Goal: Transaction & Acquisition: Obtain resource

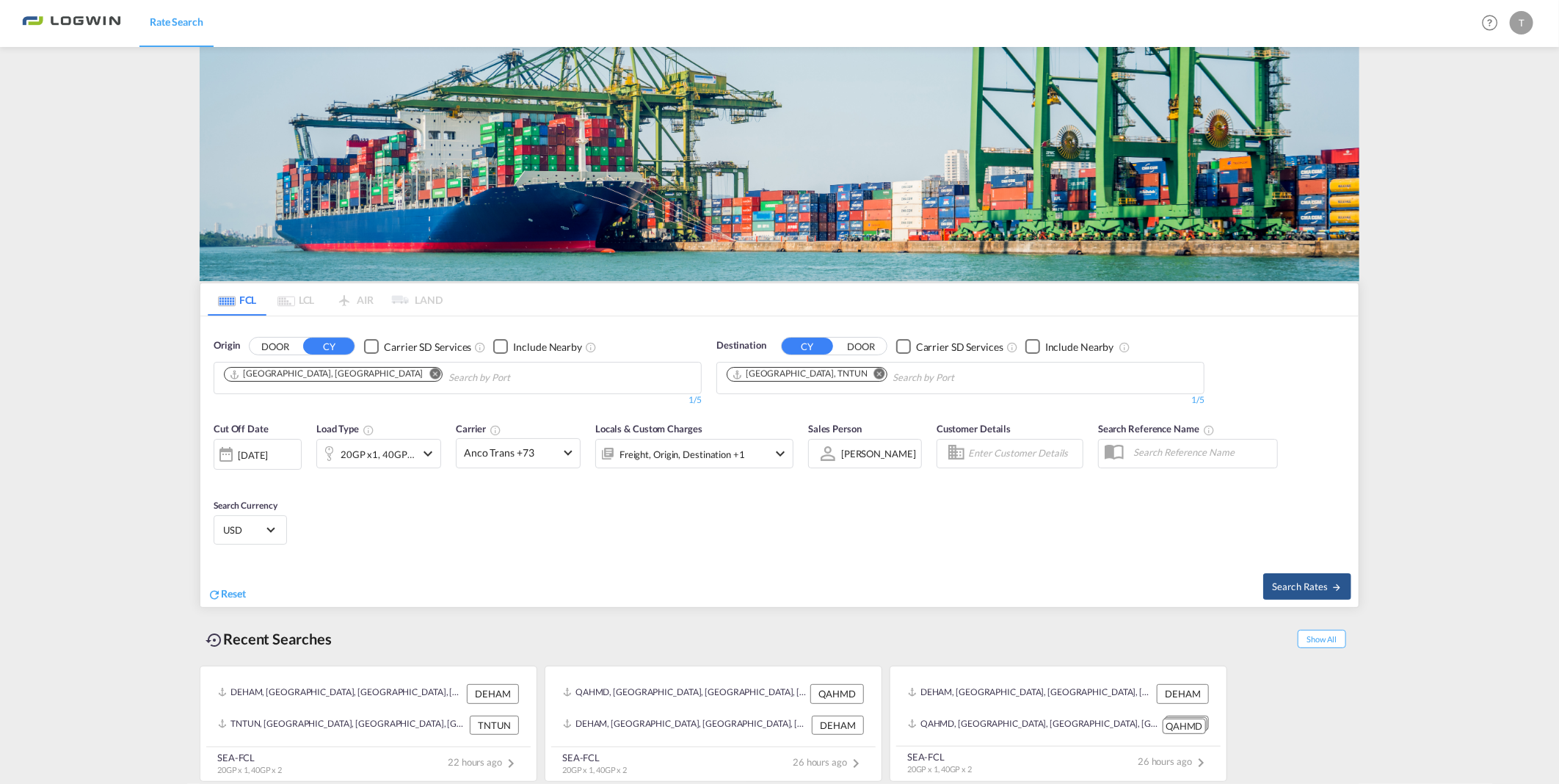
click at [875, 368] on md-icon "Remove" at bounding box center [880, 374] width 11 height 11
click at [834, 158] on img at bounding box center [780, 164] width 1160 height 234
click at [774, 379] on body "Rate Search Rate Search Help Resources Product Release T My Profile Logout FCL …" at bounding box center [780, 392] width 1559 height 784
type input "abidjan"
click at [764, 422] on div "Abidjan Ivory Coast CIABJ" at bounding box center [841, 412] width 279 height 44
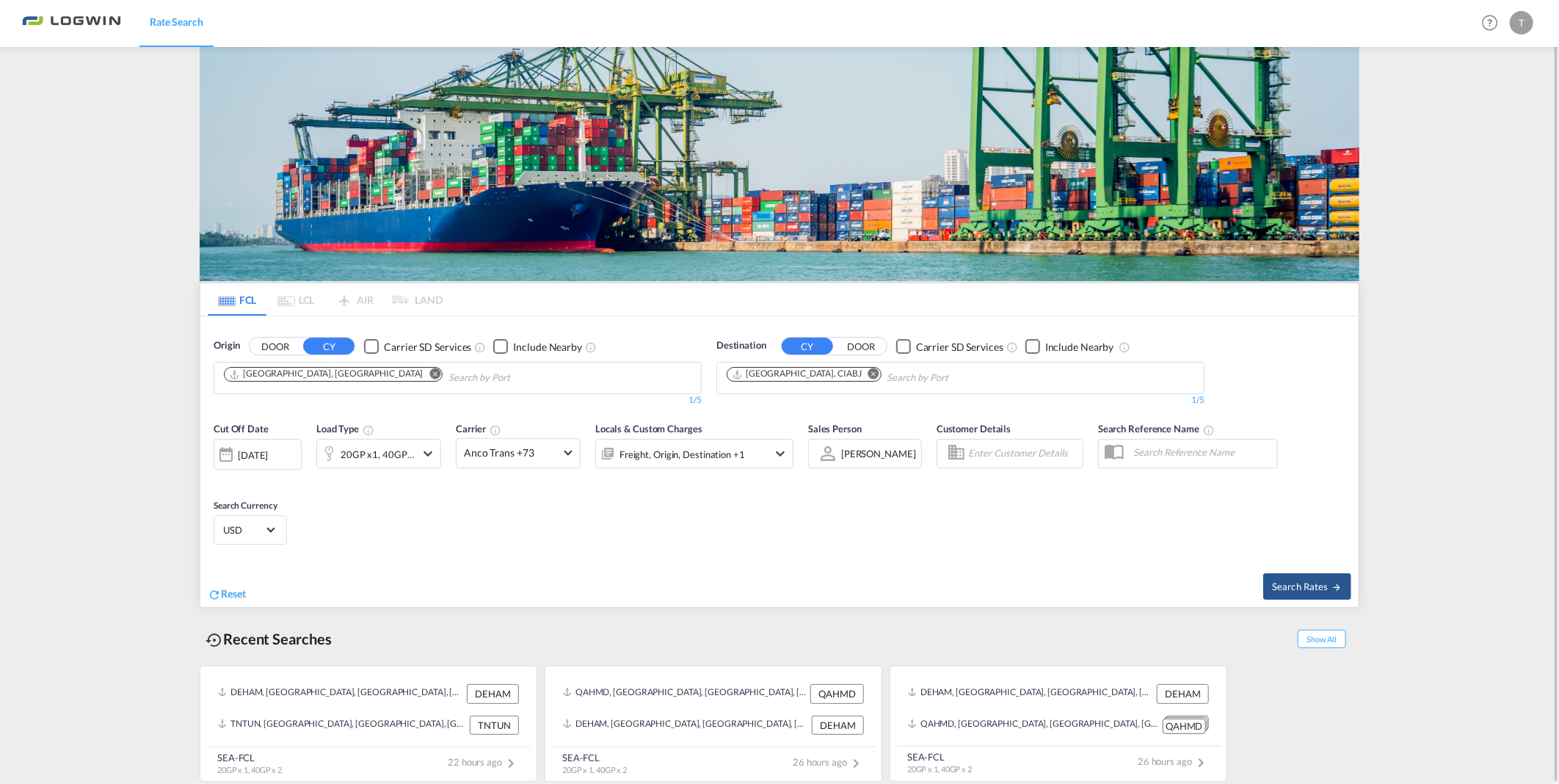
click at [428, 450] on md-icon "icon-chevron-down" at bounding box center [428, 454] width 18 height 18
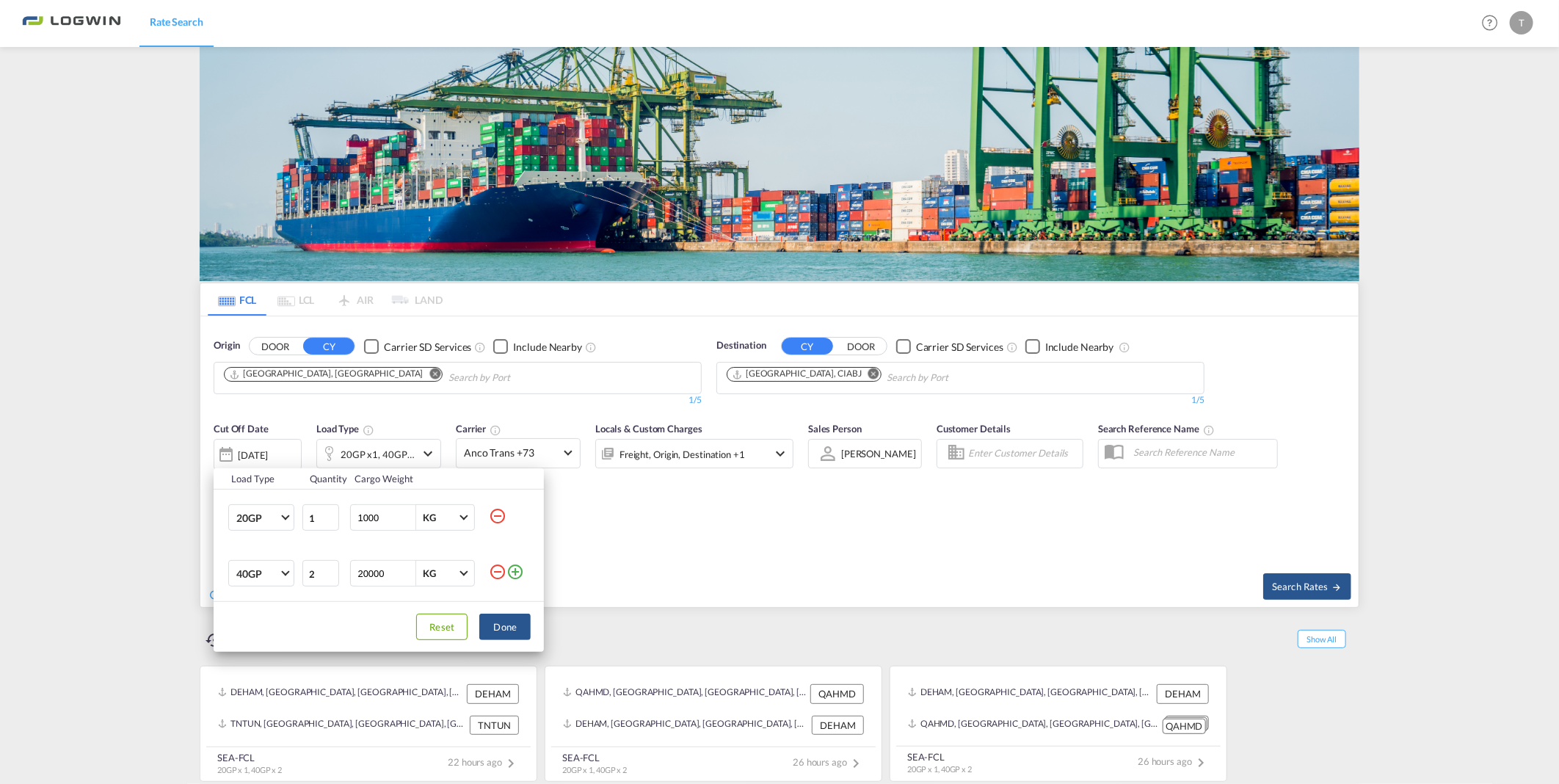
click at [497, 516] on md-icon "icon-minus-circle-outline" at bounding box center [497, 516] width 18 height 18
type input "2"
type input "20000"
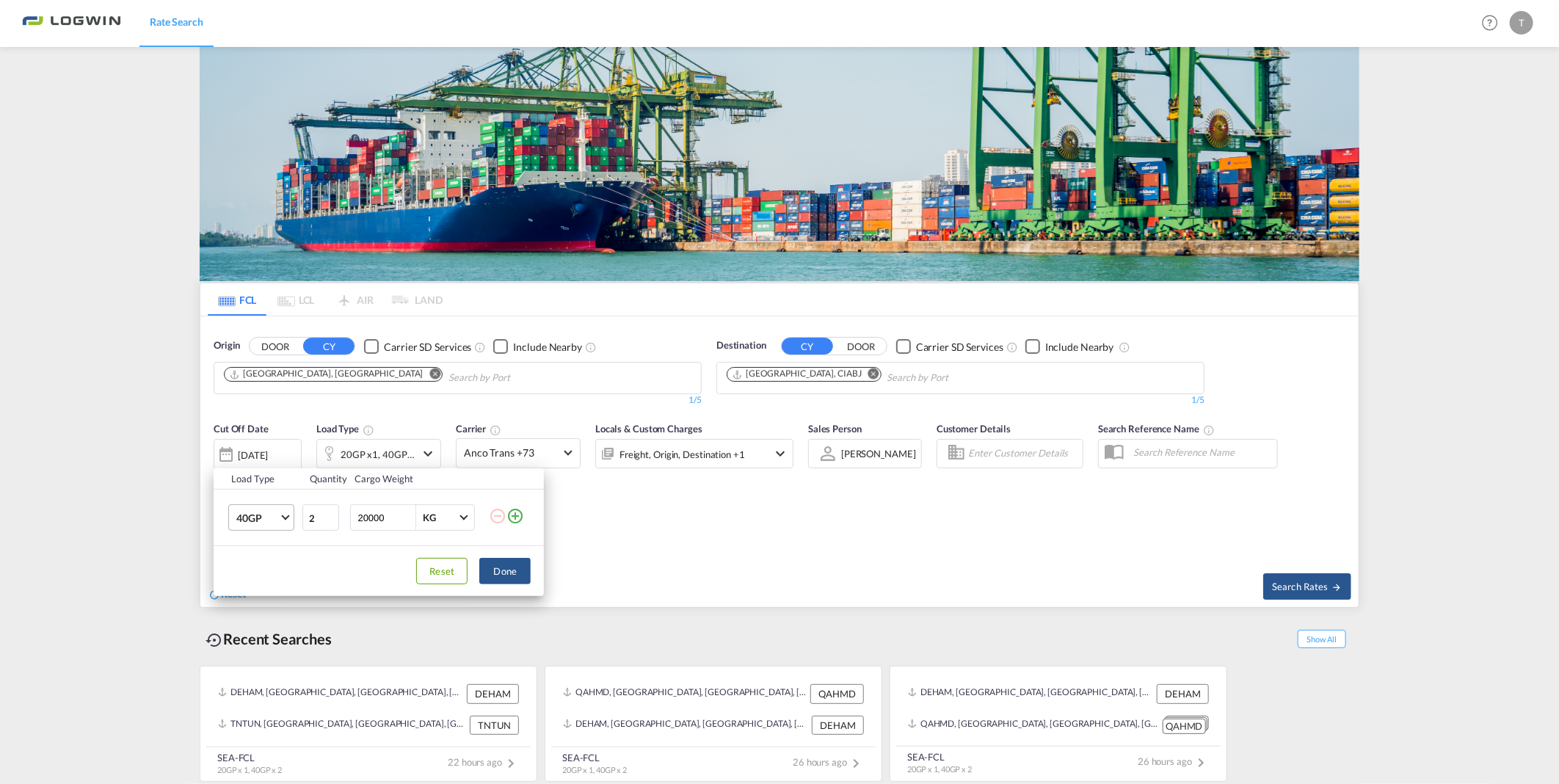
click at [283, 512] on md-select-value "40GP" at bounding box center [264, 516] width 59 height 25
drag, startPoint x: 270, startPoint y: 581, endPoint x: 494, endPoint y: 531, distance: 229.5
click at [272, 581] on md-option "45HC" at bounding box center [275, 588] width 100 height 35
click at [281, 517] on md-select-value "45HC" at bounding box center [264, 516] width 59 height 25
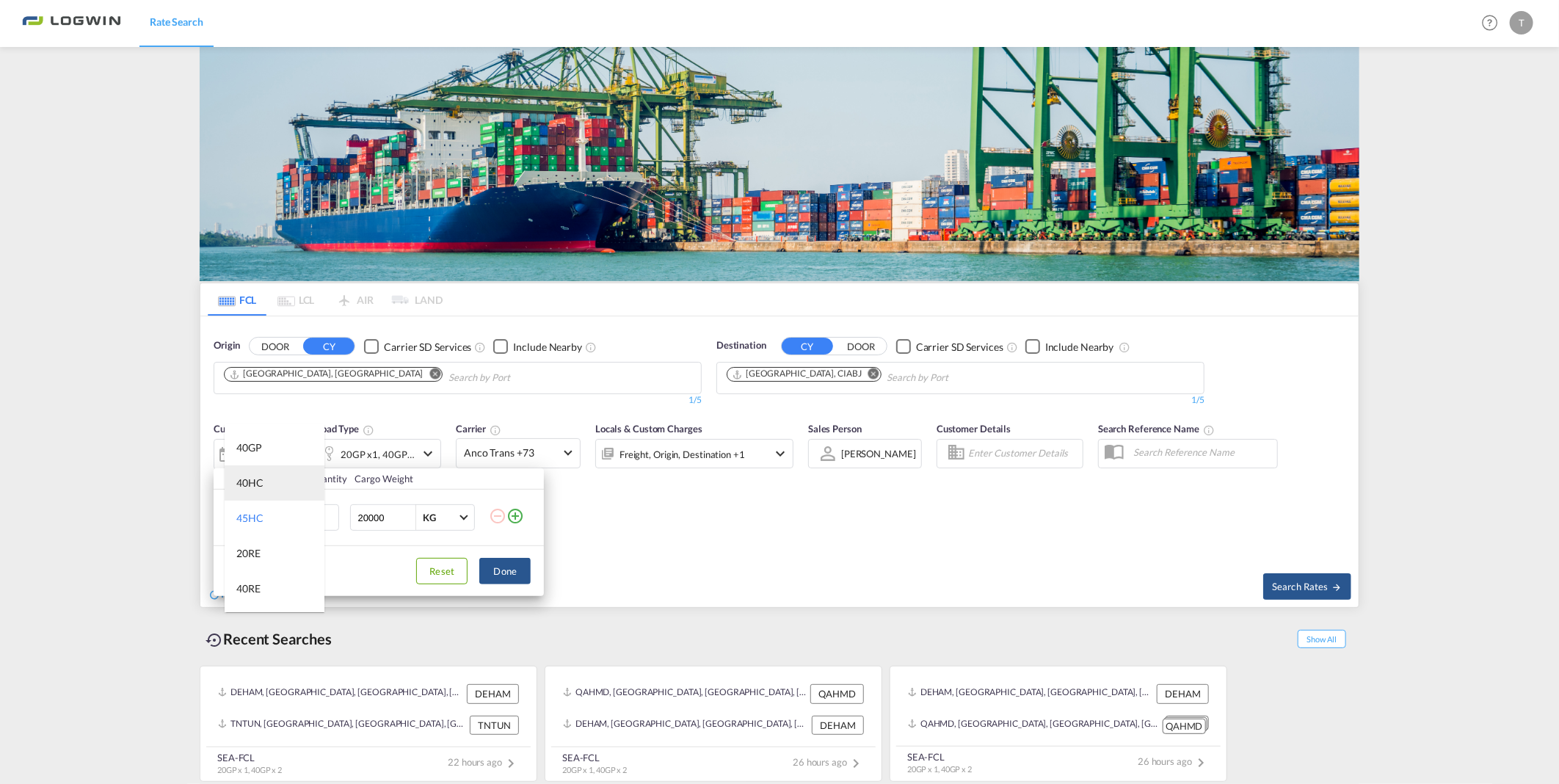
click at [273, 479] on md-option "40HC" at bounding box center [275, 483] width 100 height 35
click at [493, 513] on md-icon "icon-minus-circle-outline" at bounding box center [497, 516] width 18 height 18
click at [502, 569] on button "Done" at bounding box center [505, 570] width 52 height 27
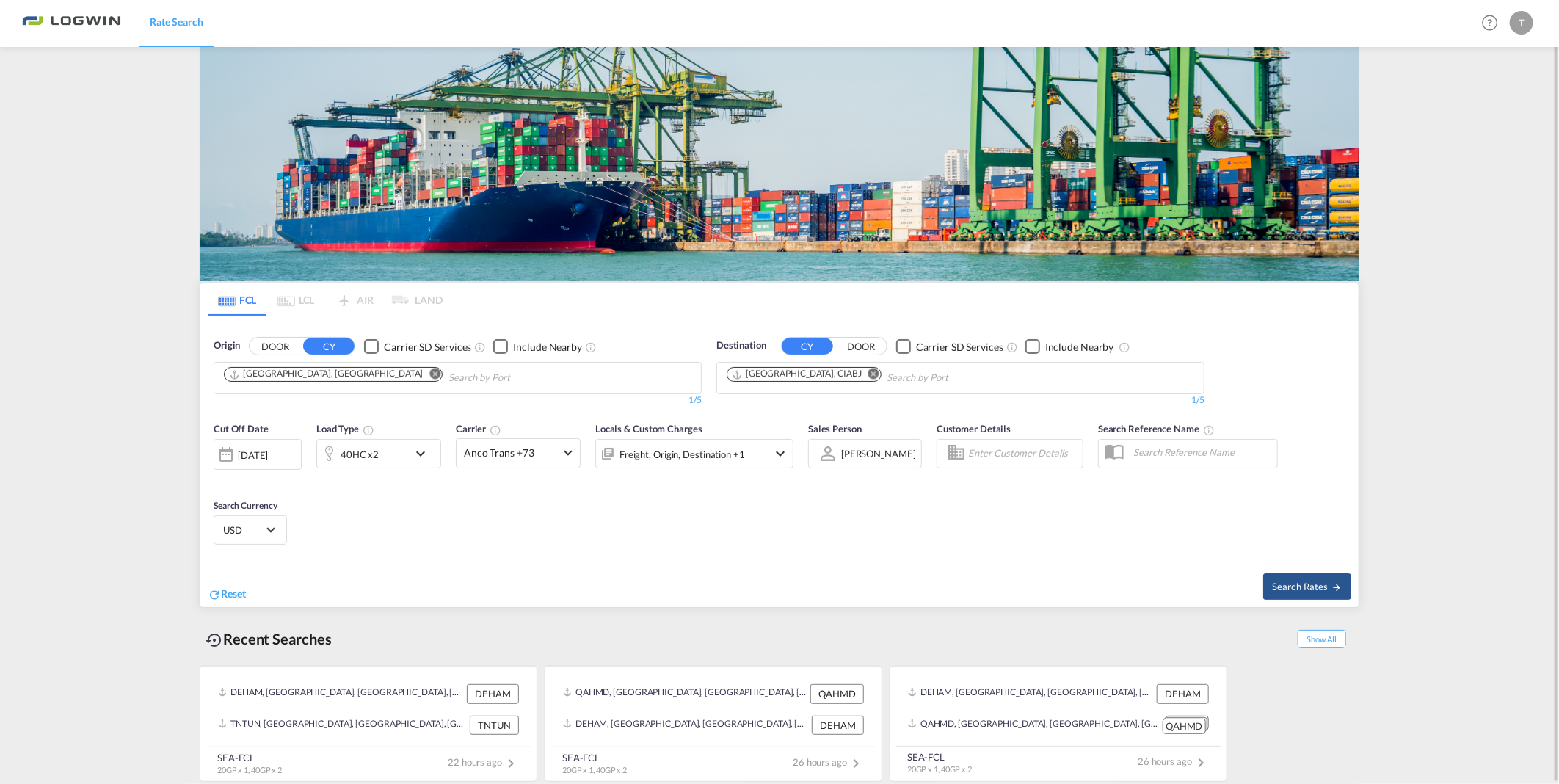
click at [423, 453] on md-icon "icon-chevron-down" at bounding box center [424, 454] width 25 height 18
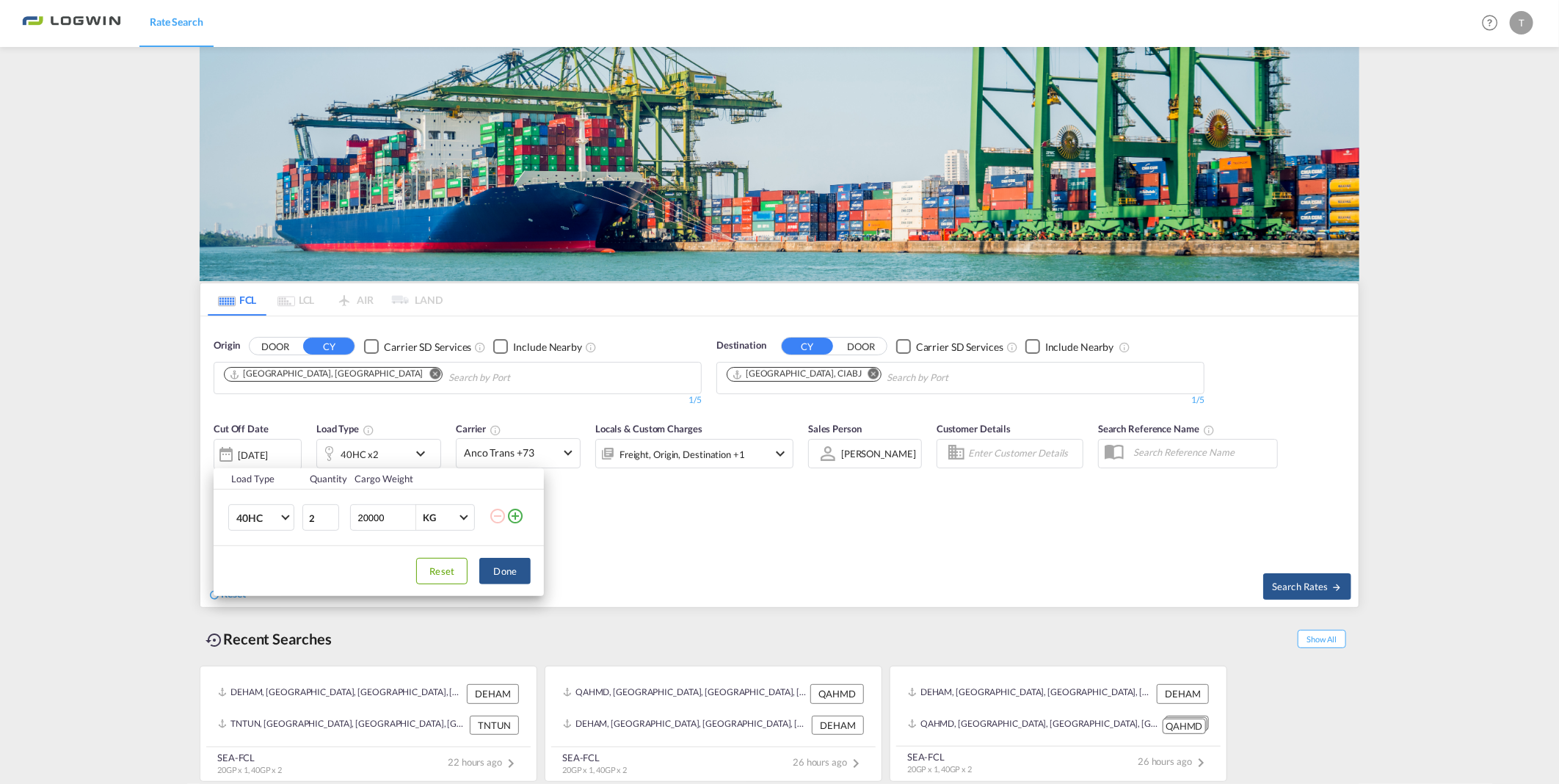
click at [497, 514] on md-icon "icon-minus-circle-outline" at bounding box center [497, 516] width 18 height 18
type input "1"
click at [333, 521] on input "1" at bounding box center [321, 517] width 37 height 27
click at [503, 568] on button "Done" at bounding box center [505, 570] width 52 height 27
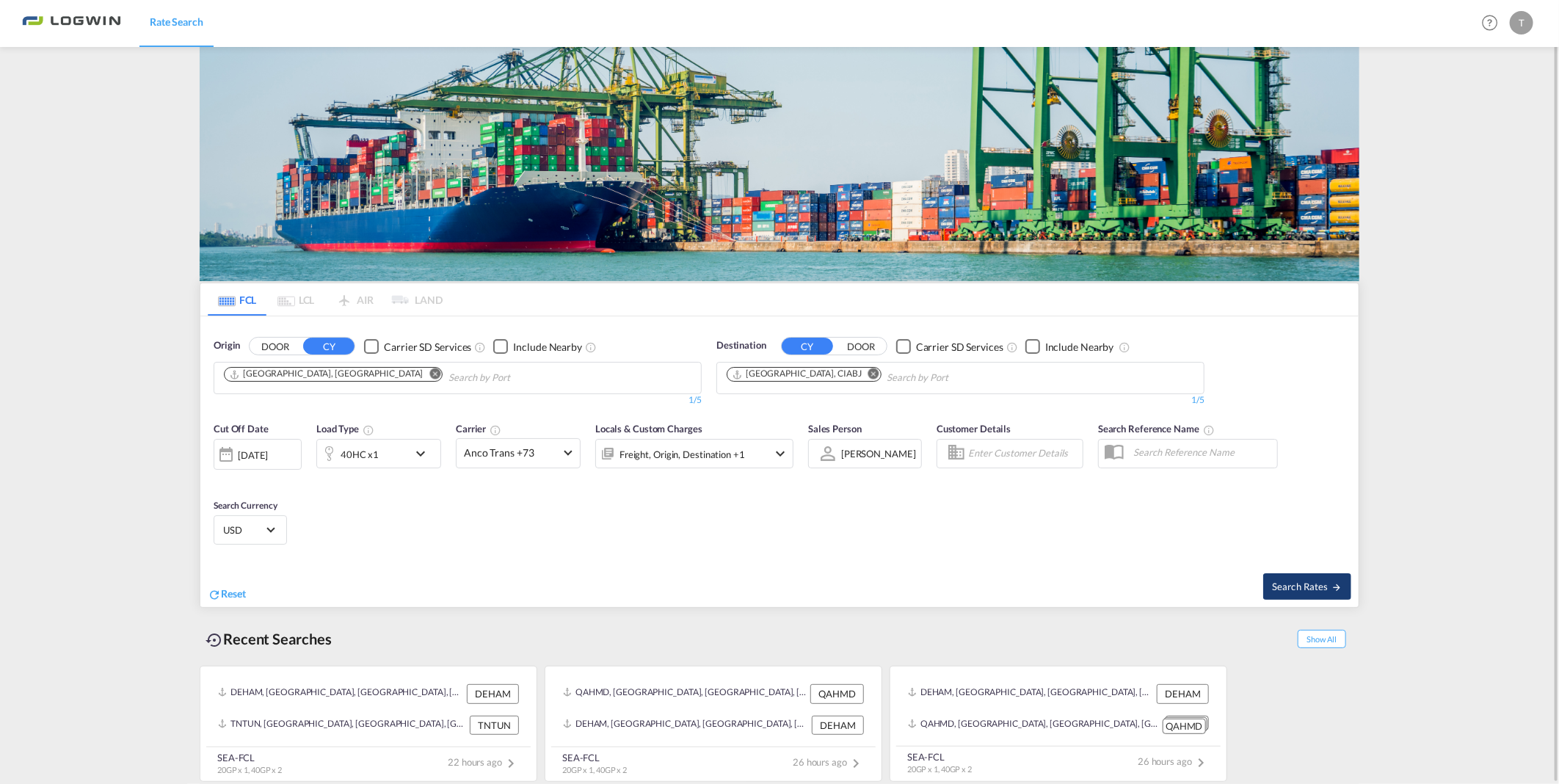
click at [1285, 586] on span "Search Rates" at bounding box center [1307, 586] width 70 height 12
type input "DEHAM to CIABJ / 15 Aug 2025"
click at [868, 378] on md-icon "Remove" at bounding box center [874, 374] width 11 height 11
click at [796, 376] on input "Chips input." at bounding box center [796, 377] width 139 height 23
type input "[GEOGRAPHIC_DATA]"
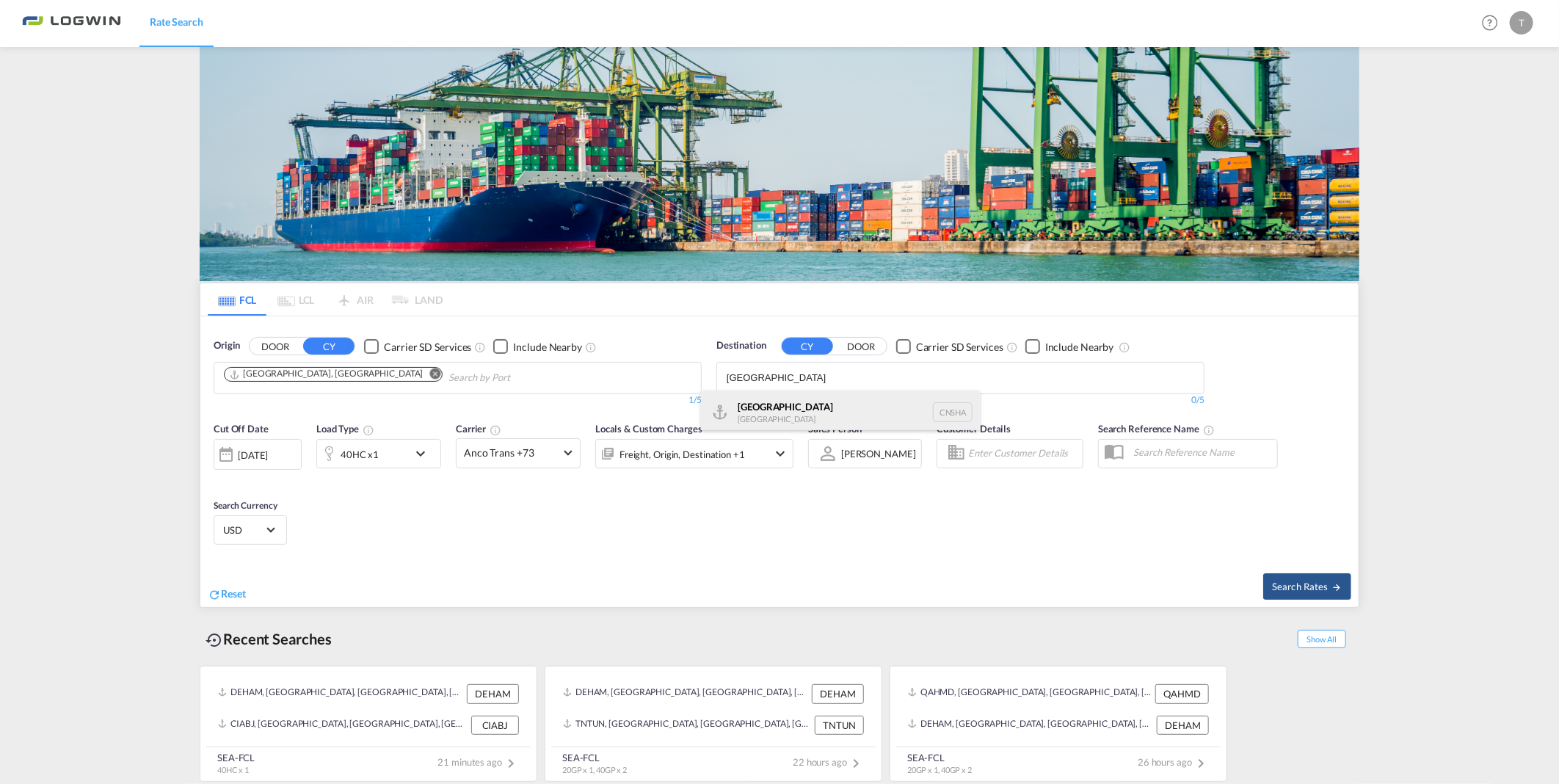
click at [790, 407] on div "Shanghai [GEOGRAPHIC_DATA] [GEOGRAPHIC_DATA]" at bounding box center [841, 412] width 279 height 44
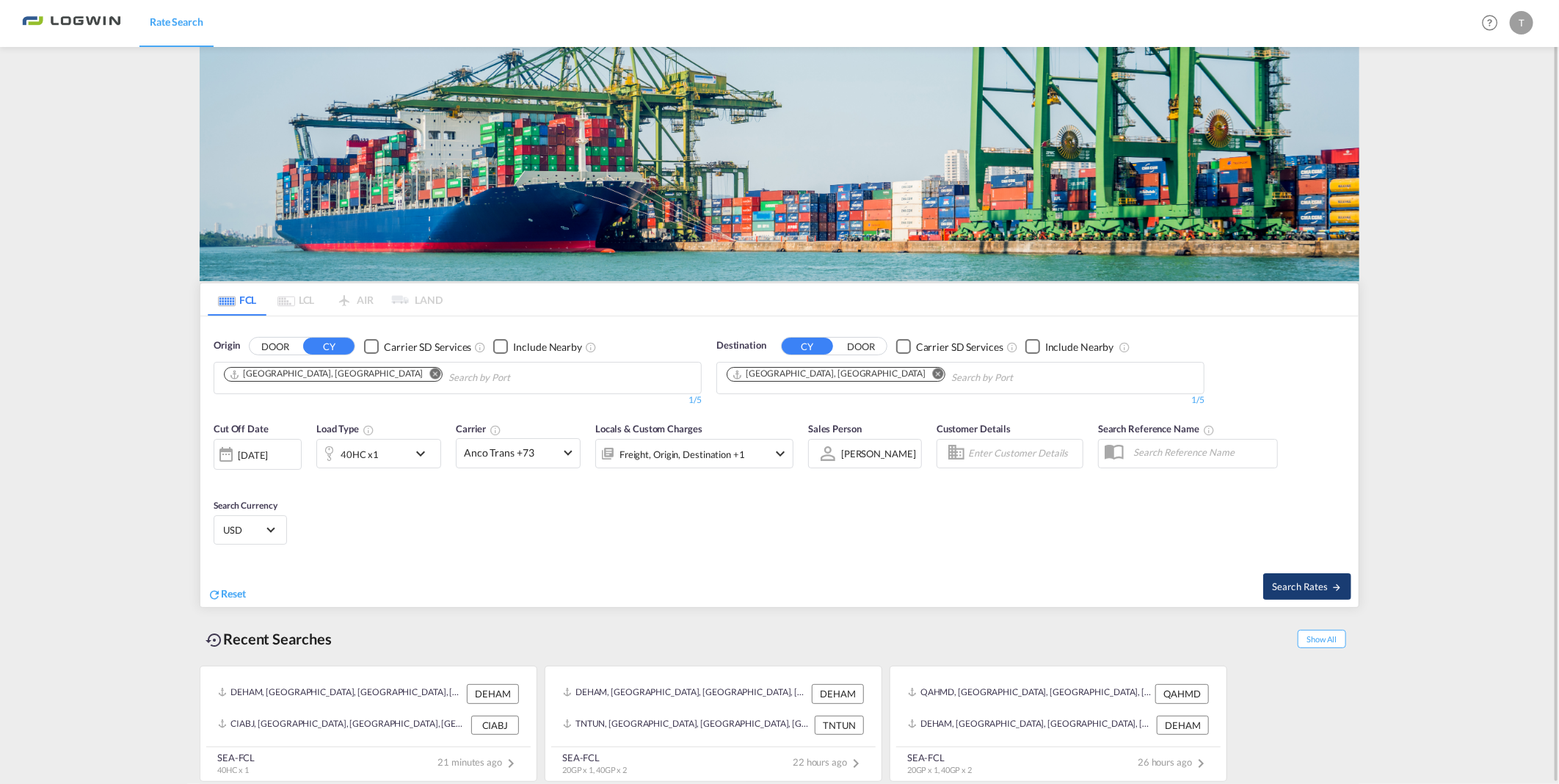
click at [1290, 581] on span "Search Rates" at bounding box center [1307, 586] width 70 height 12
type input "DEHAM to [GEOGRAPHIC_DATA] / [DATE]"
